Goal: Transaction & Acquisition: Download file/media

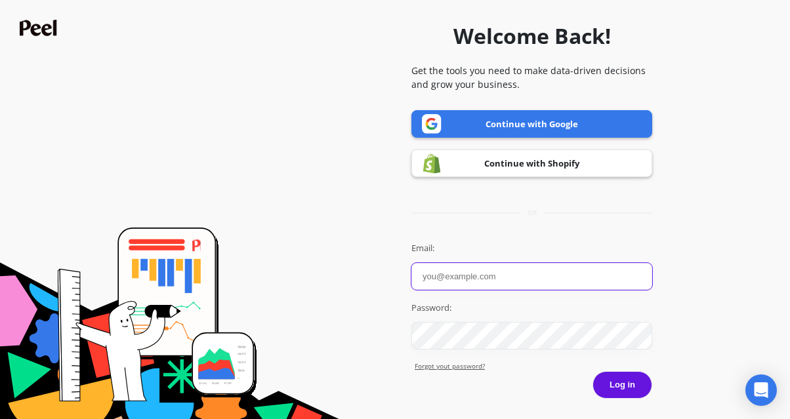
type input "Anabella"
click at [640, 391] on button "Log in" at bounding box center [623, 386] width 60 height 28
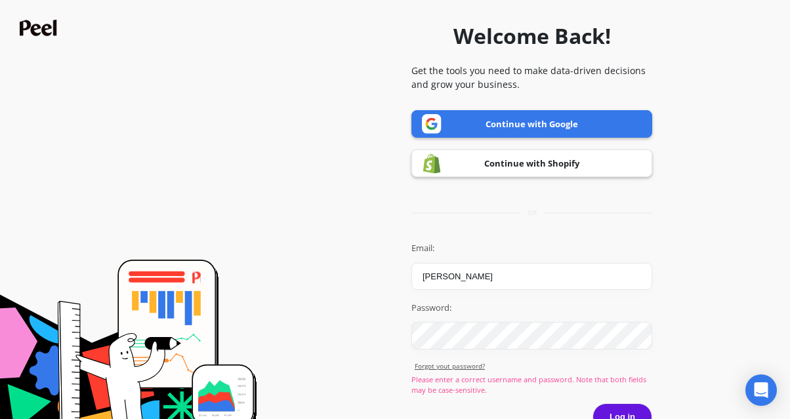
click at [547, 119] on link "Continue with Google" at bounding box center [532, 124] width 241 height 28
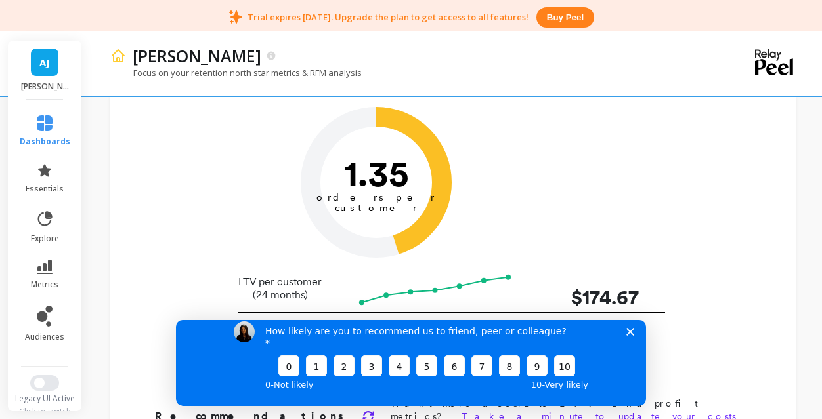
scroll to position [112, 0]
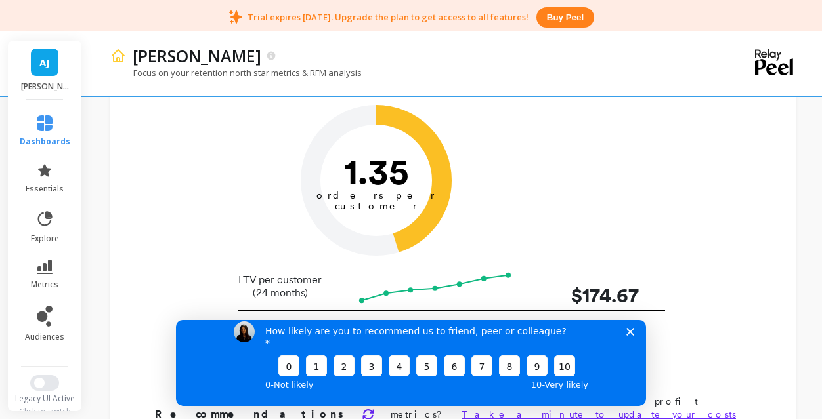
click at [628, 335] on polygon "Close survey" at bounding box center [630, 332] width 8 height 8
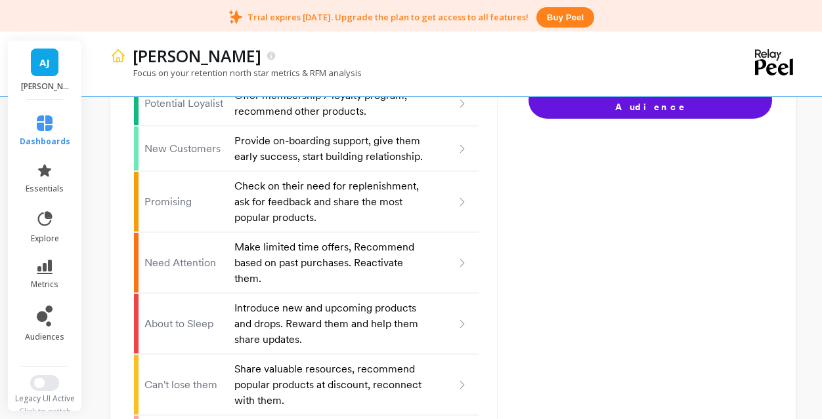
scroll to position [1506, 0]
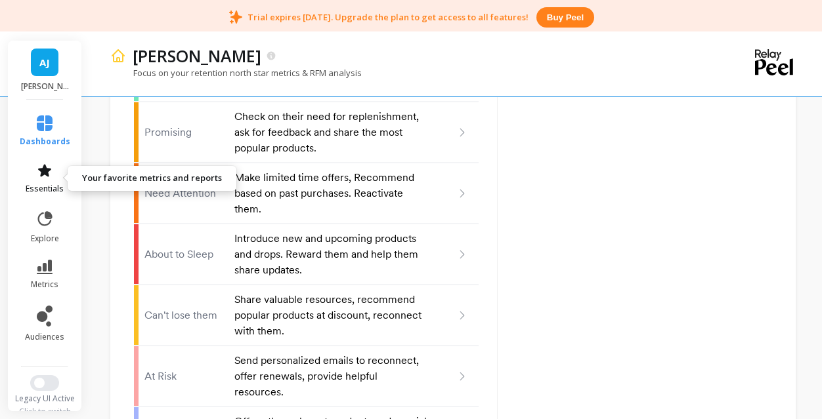
click at [40, 176] on icon at bounding box center [45, 171] width 16 height 16
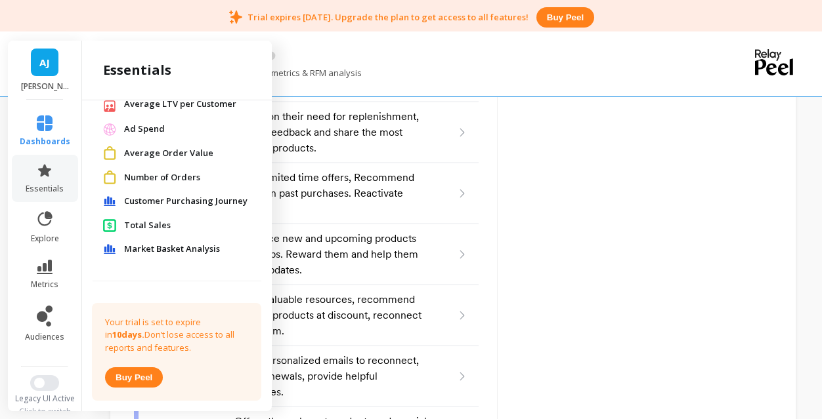
scroll to position [130, 0]
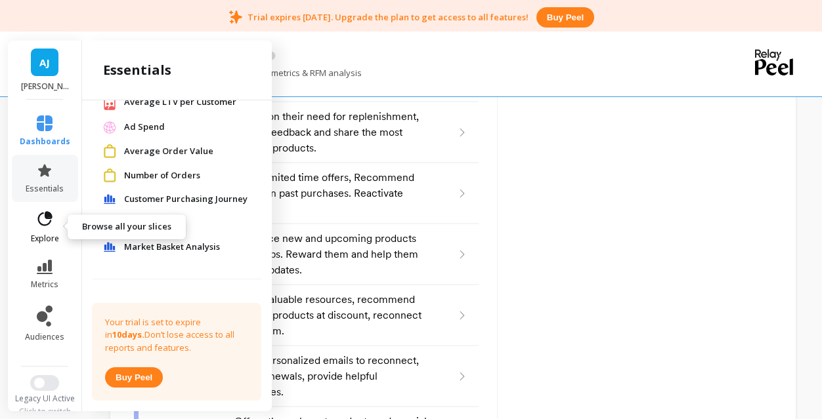
click at [50, 229] on link "explore" at bounding box center [45, 227] width 51 height 34
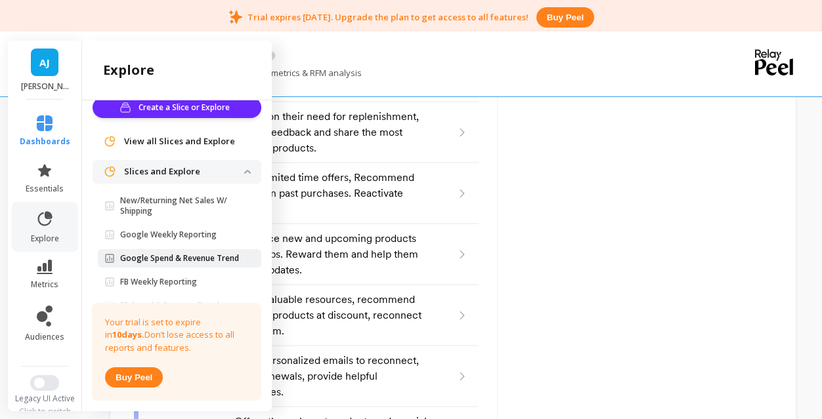
scroll to position [6, 0]
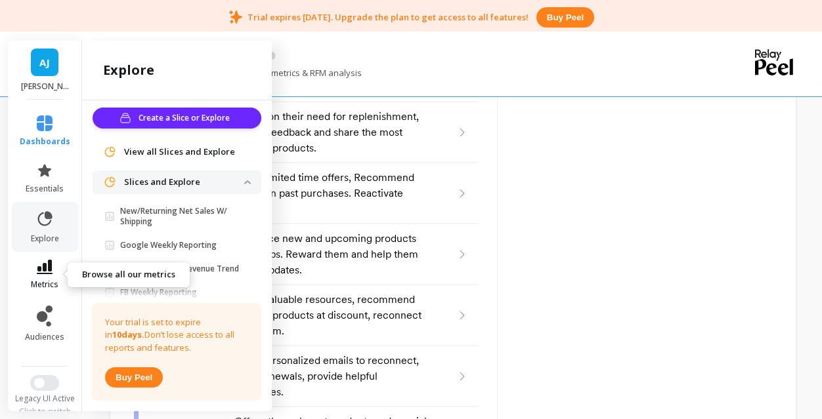
click at [47, 266] on icon at bounding box center [45, 267] width 16 height 14
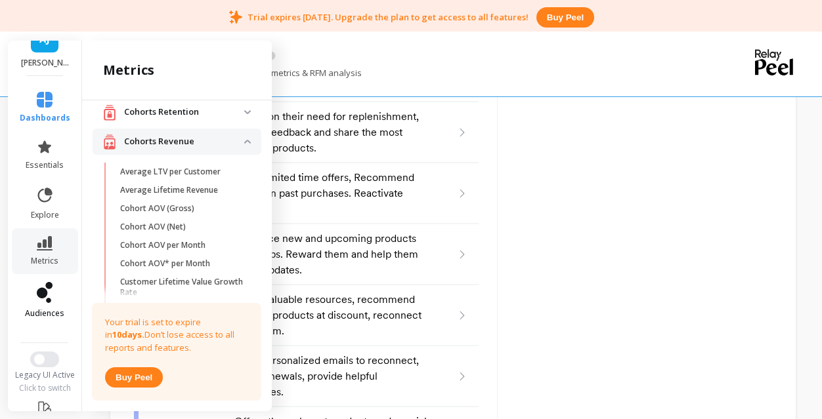
scroll to position [0, 0]
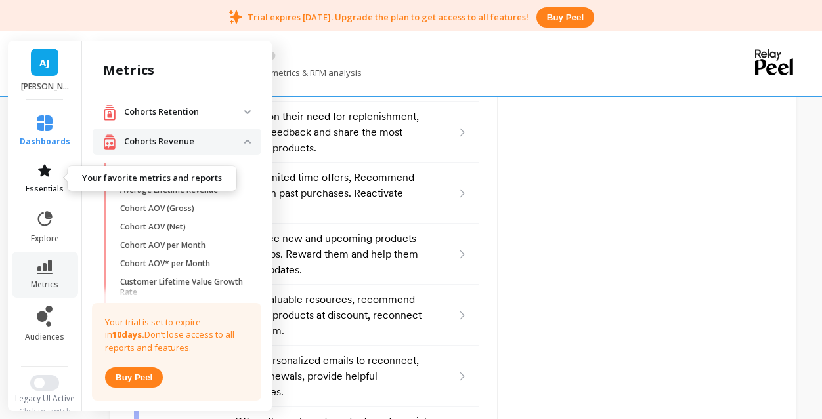
click at [49, 194] on span "essentials" at bounding box center [45, 189] width 38 height 11
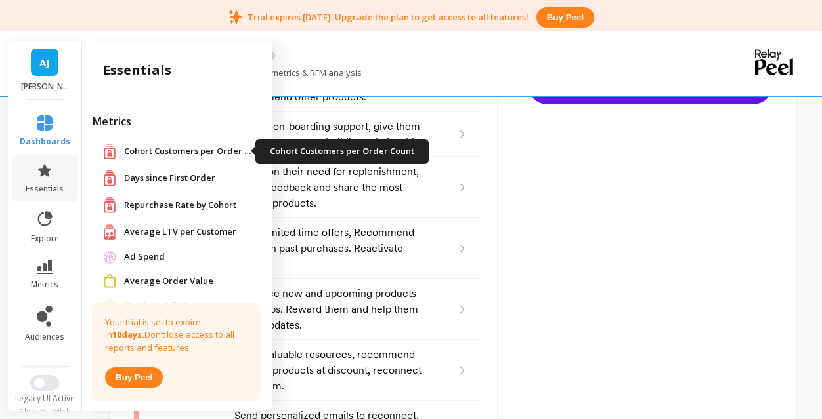
click at [153, 148] on span "Cohort Customers per Order Count" at bounding box center [189, 151] width 131 height 13
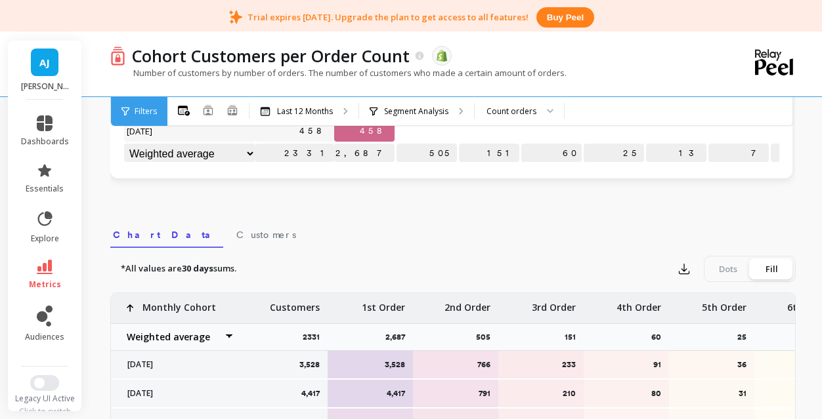
scroll to position [732, 0]
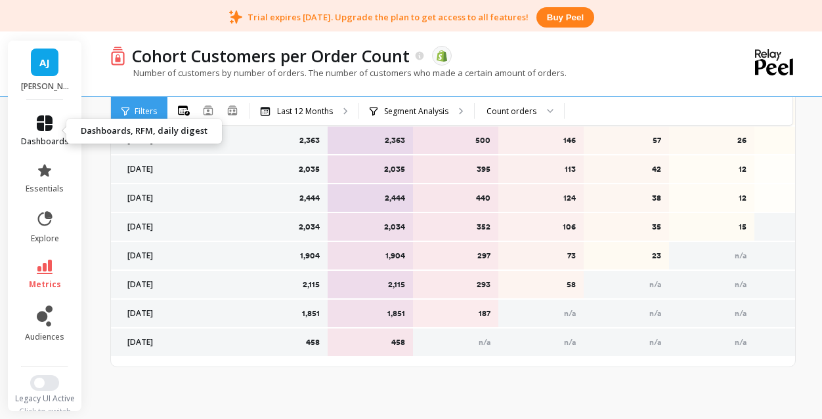
click at [55, 130] on link "dashboards" at bounding box center [45, 132] width 48 height 32
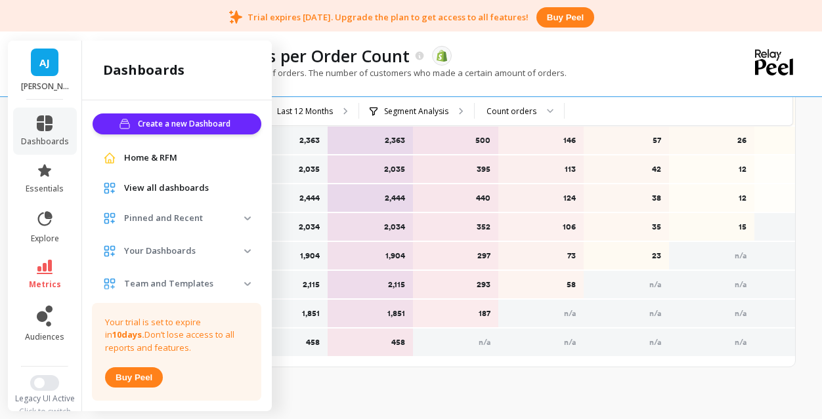
scroll to position [29, 0]
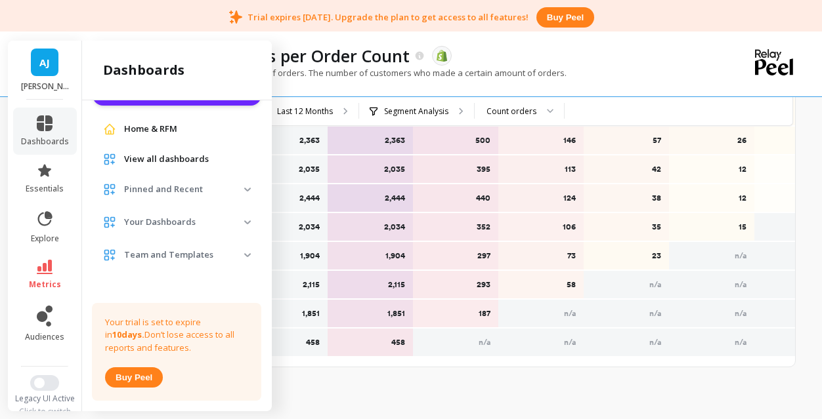
click at [240, 188] on p "Pinned and Recent" at bounding box center [184, 189] width 120 height 13
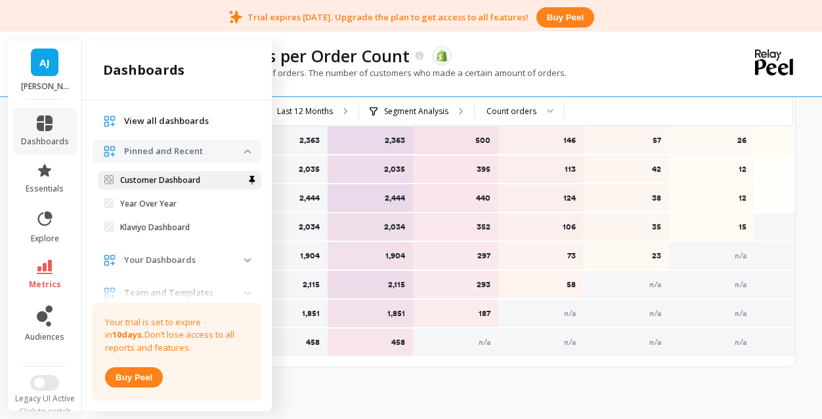
scroll to position [70, 0]
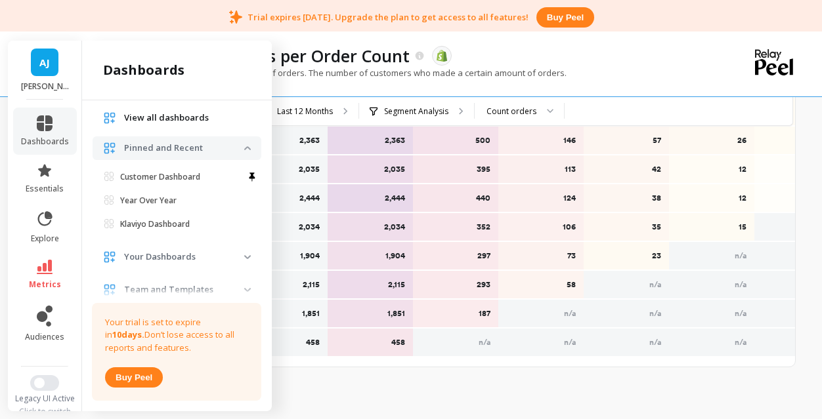
click at [244, 257] on span "Your Dashboards" at bounding box center [177, 258] width 169 height 24
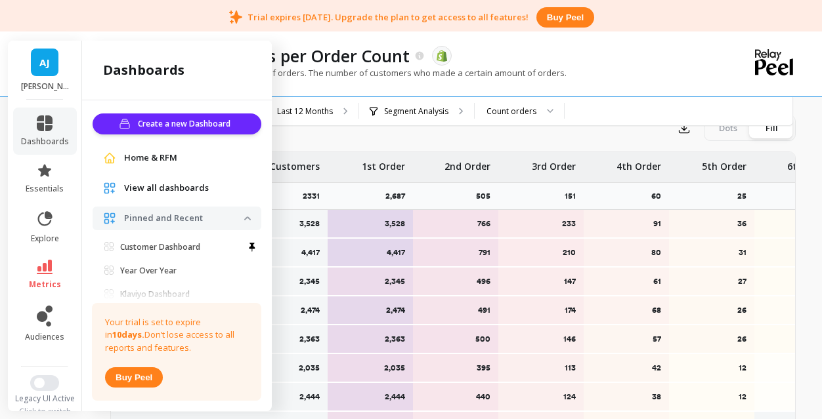
scroll to position [457, 0]
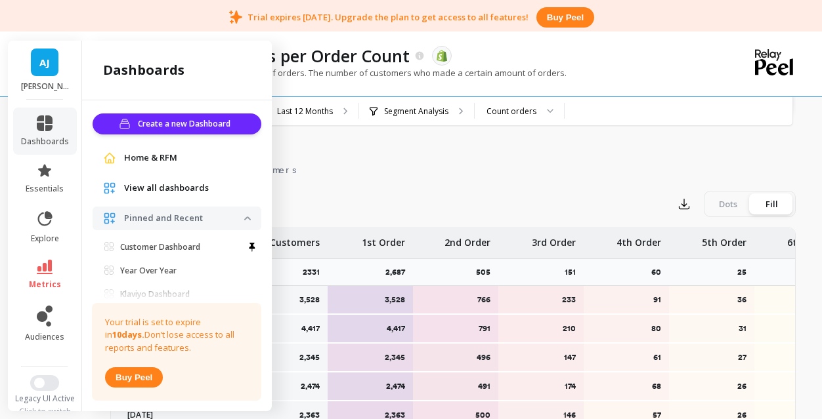
click at [165, 165] on div "Home & RFM" at bounding box center [177, 158] width 169 height 24
click at [161, 153] on span "Home & RFM" at bounding box center [150, 158] width 53 height 13
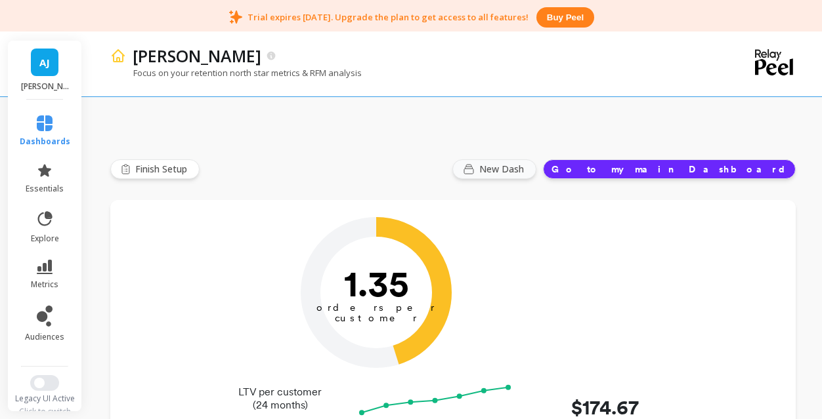
click at [528, 167] on span "New Dash" at bounding box center [503, 169] width 49 height 13
click at [52, 70] on link "AJ" at bounding box center [45, 63] width 28 height 28
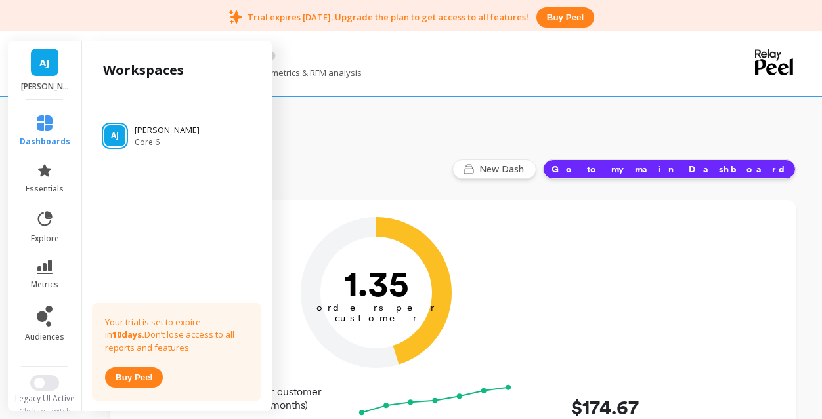
click at [52, 70] on link "AJ" at bounding box center [45, 63] width 28 height 28
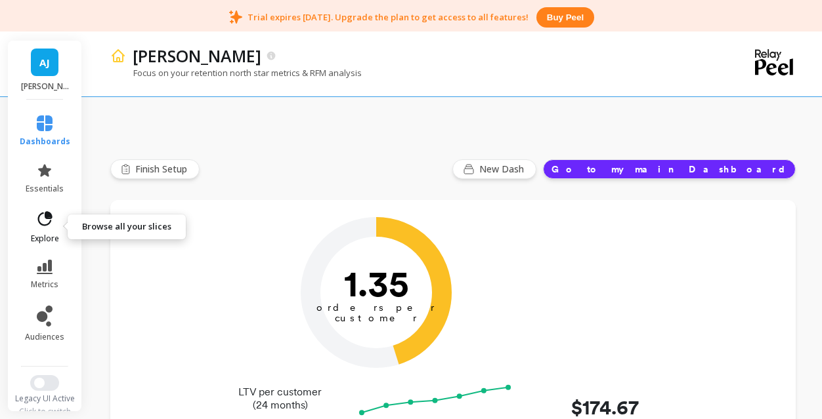
click at [39, 230] on link "explore" at bounding box center [45, 227] width 51 height 34
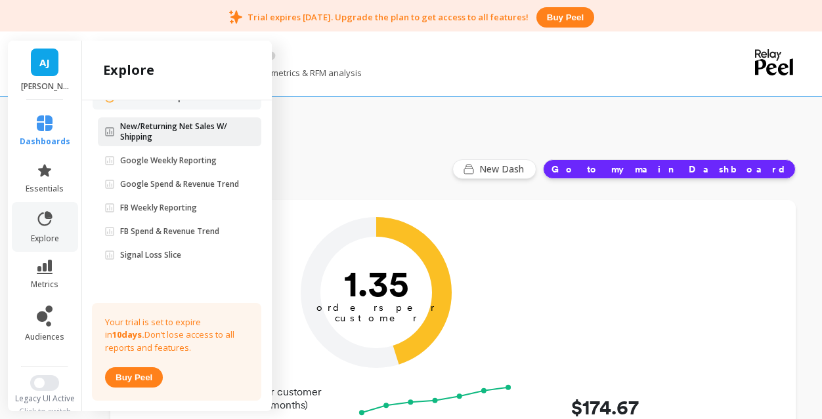
scroll to position [8, 0]
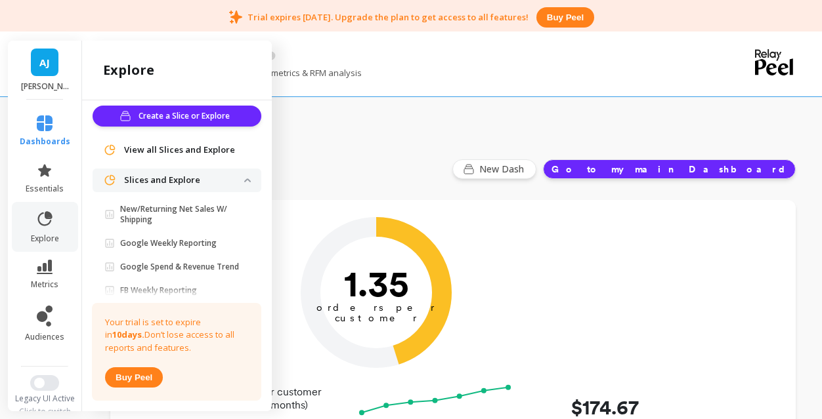
click at [245, 177] on span "Slices and Explore" at bounding box center [177, 181] width 169 height 24
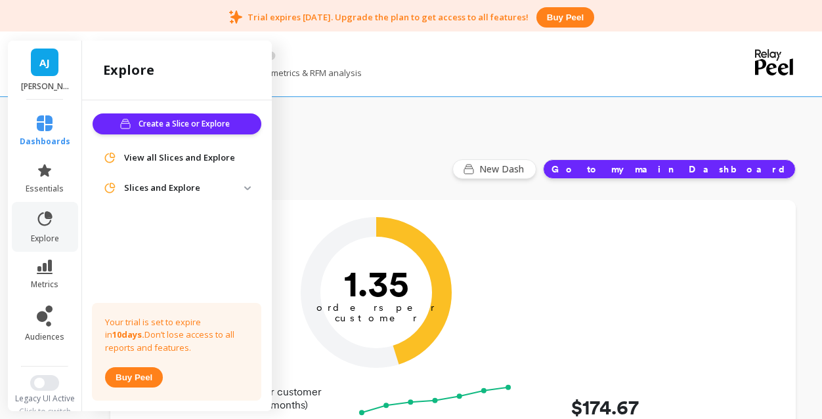
click at [214, 160] on span "View all Slices and Explore" at bounding box center [179, 158] width 111 height 13
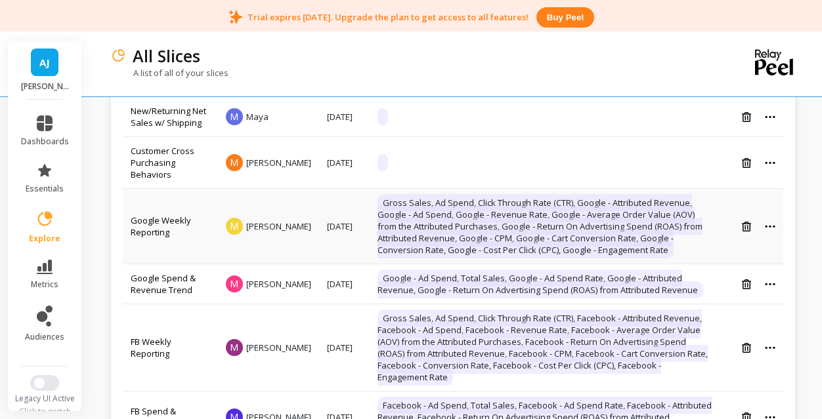
scroll to position [156, 0]
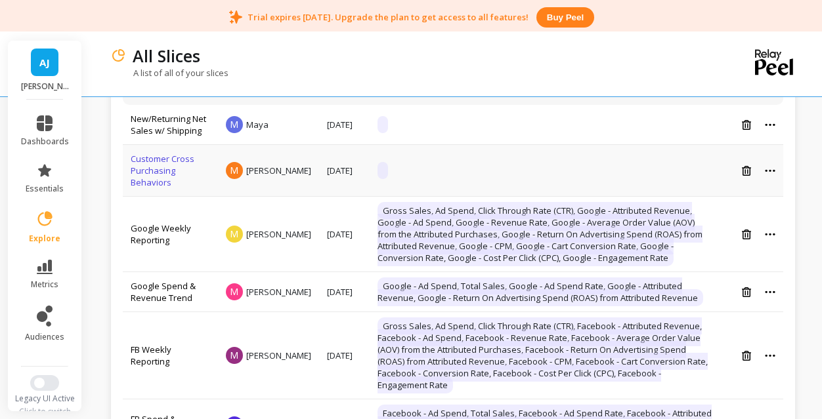
click at [161, 169] on link "Customer Cross Purchasing Behaviors" at bounding box center [163, 170] width 64 height 35
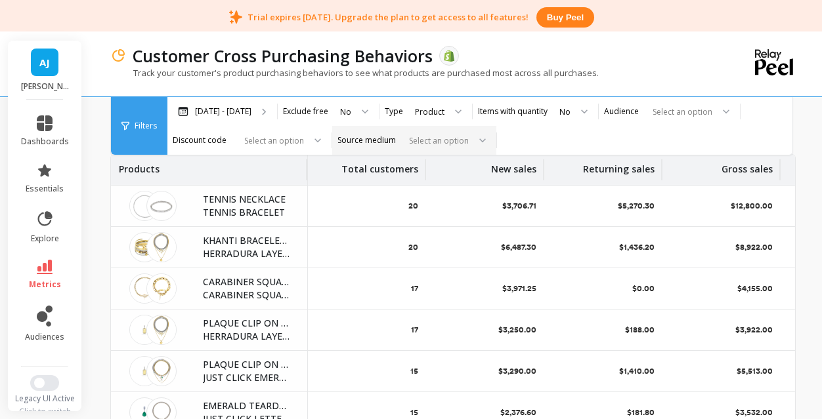
scroll to position [84, 0]
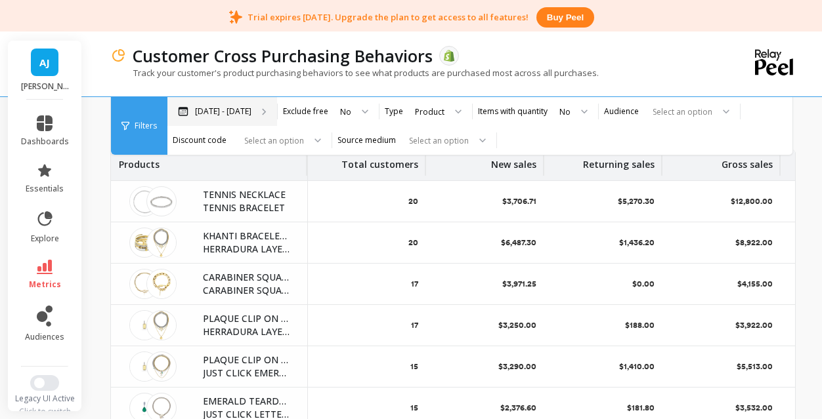
click at [225, 110] on p "[DATE] - [DATE]" at bounding box center [223, 111] width 56 height 11
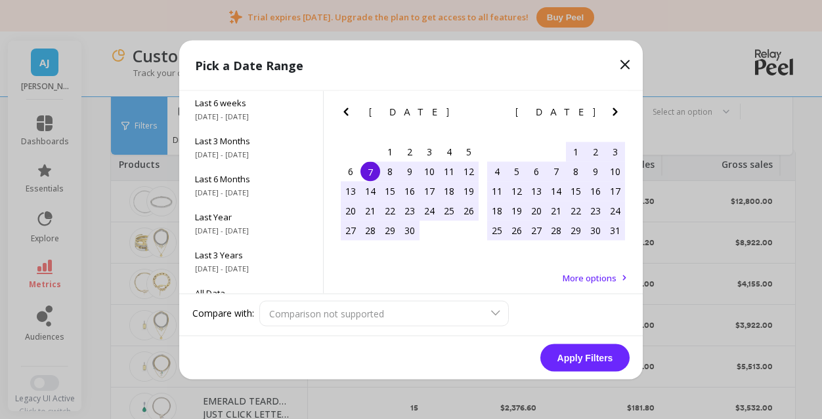
scroll to position [178, 0]
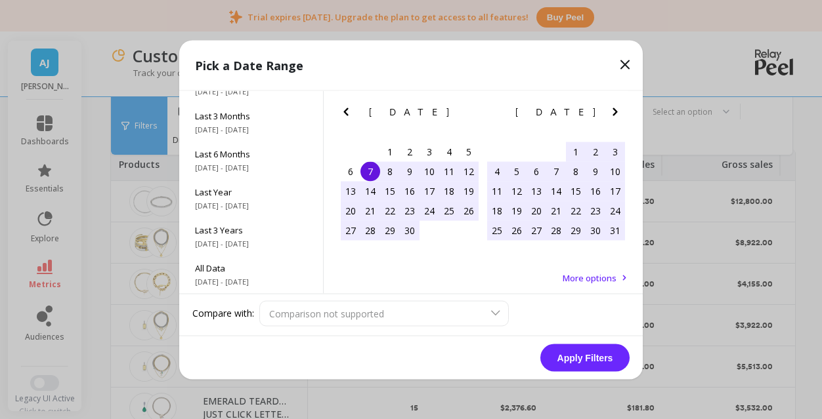
click at [345, 106] on icon "Previous Month" at bounding box center [346, 112] width 16 height 16
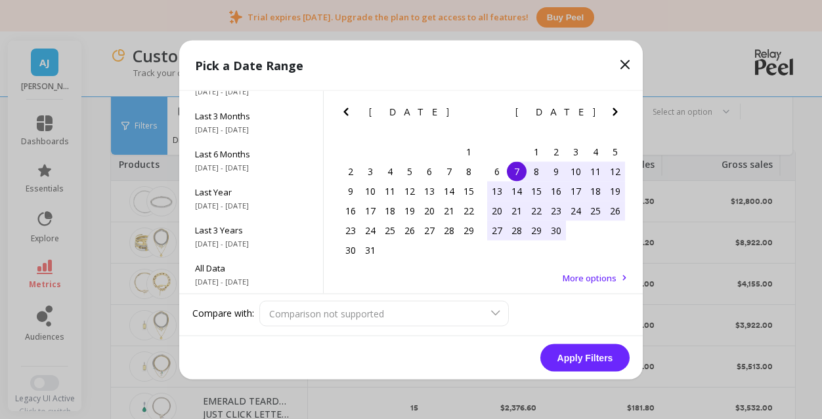
click at [345, 106] on icon "Previous Month" at bounding box center [346, 112] width 16 height 16
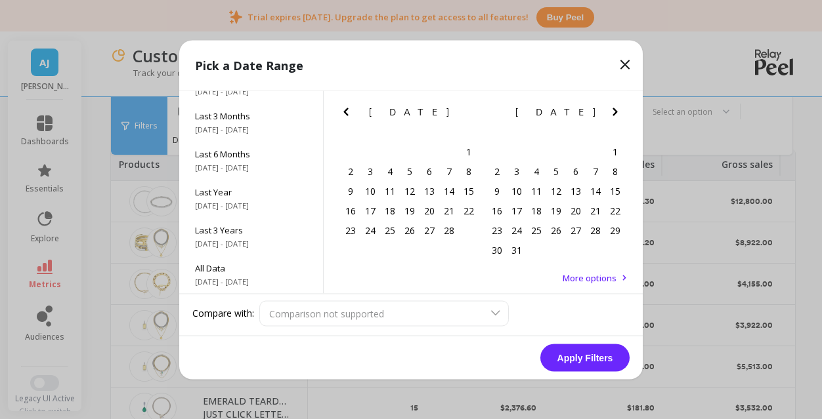
click at [626, 65] on icon at bounding box center [625, 64] width 16 height 16
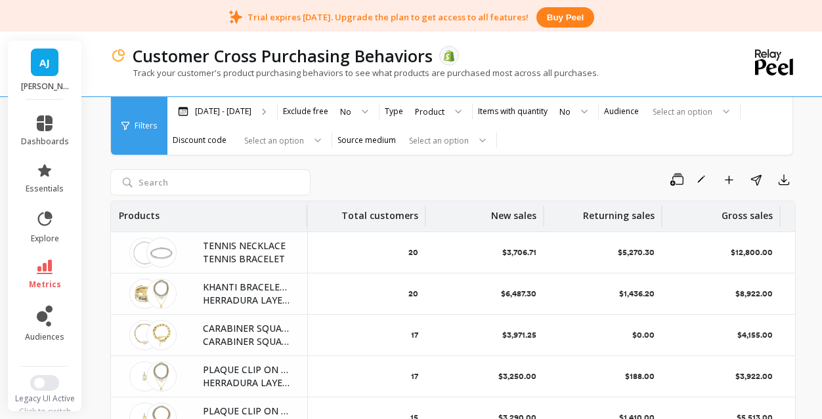
scroll to position [8, 0]
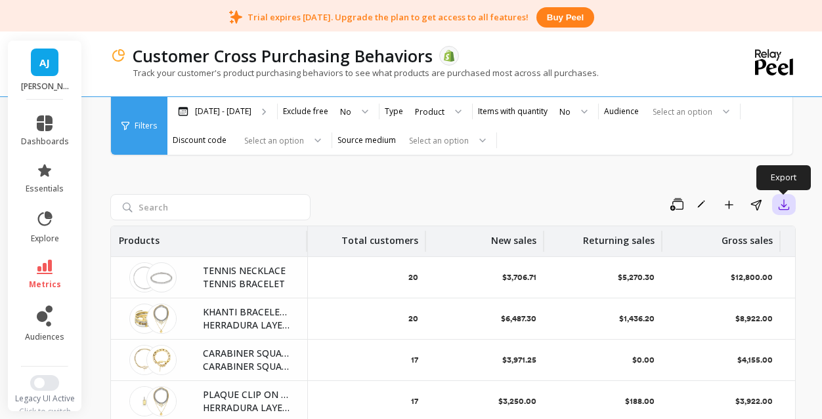
click at [792, 206] on button "button" at bounding box center [784, 204] width 24 height 21
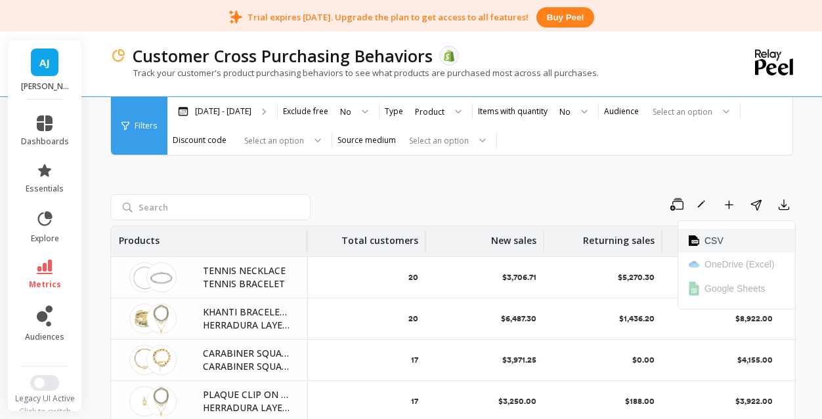
click at [731, 233] on button "CSV" at bounding box center [736, 241] width 117 height 24
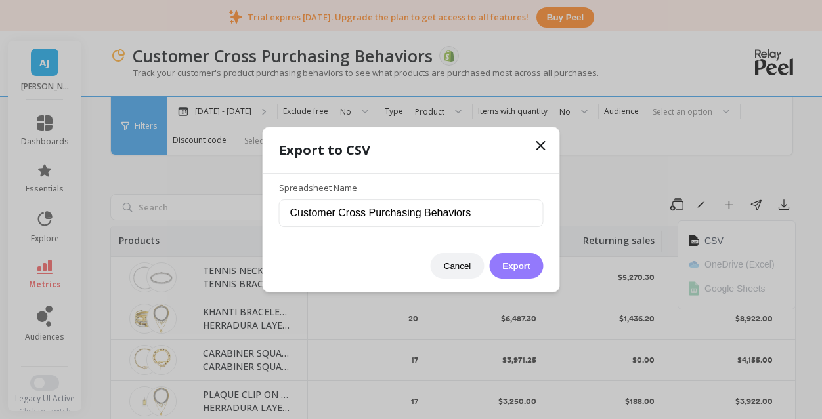
click at [522, 262] on button "Export" at bounding box center [516, 266] width 54 height 26
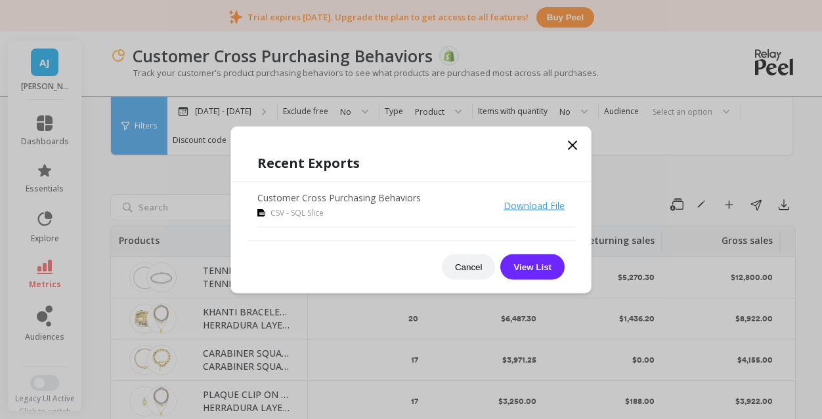
scroll to position [22, 0]
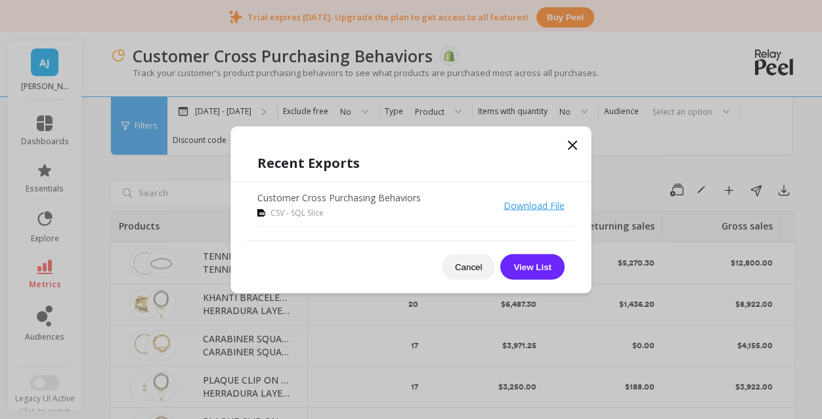
click at [530, 207] on link "Download File" at bounding box center [533, 205] width 61 height 12
click at [473, 263] on button "Cancel" at bounding box center [469, 267] width 54 height 26
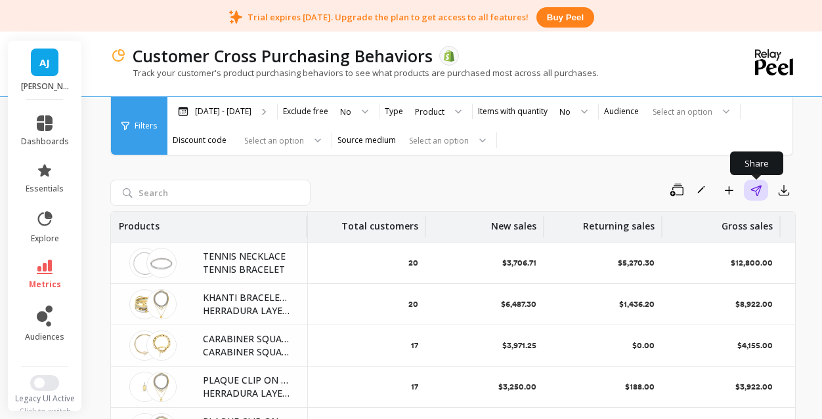
click at [749, 190] on button "Share" at bounding box center [756, 190] width 24 height 21
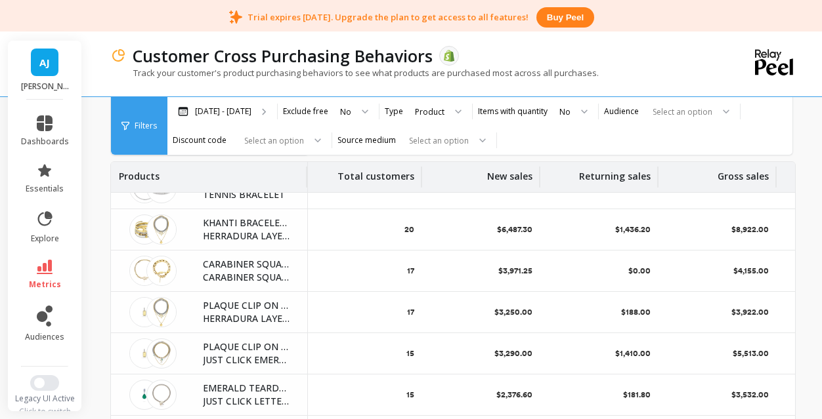
scroll to position [0, 4]
